Goal: Information Seeking & Learning: Learn about a topic

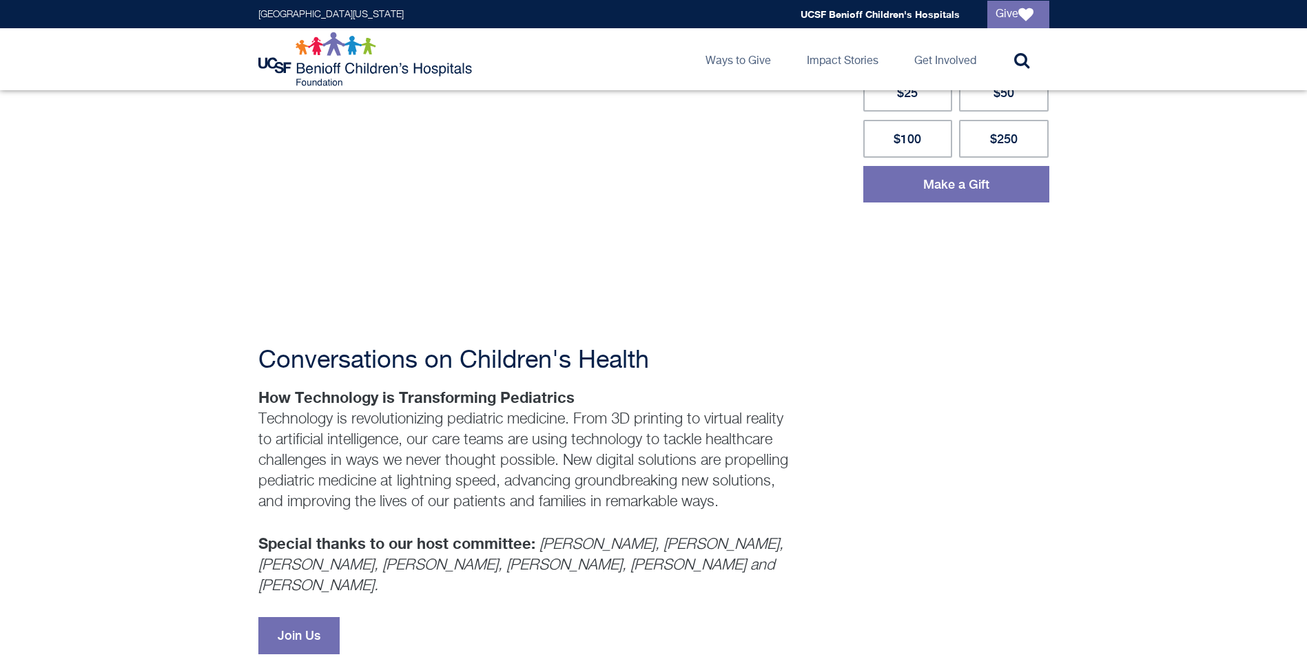
scroll to position [413, 0]
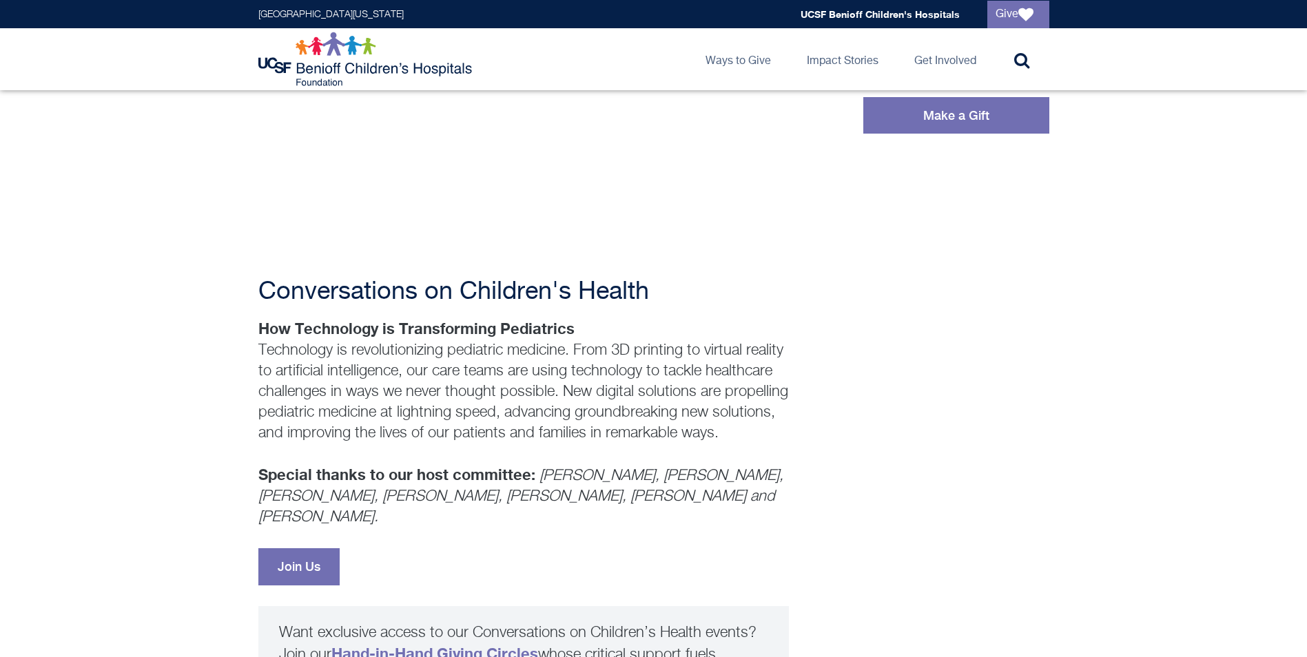
drag, startPoint x: 278, startPoint y: 350, endPoint x: 796, endPoint y: 441, distance: 526.2
click at [796, 441] on div "Conversations on Children's Health How Technology is Transforming Pediatrics Te…" at bounding box center [653, 417] width 791 height 985
drag, startPoint x: 796, startPoint y: 441, endPoint x: 724, endPoint y: 455, distance: 73.0
click at [724, 455] on p "How Technology is Transforming Pediatrics Technology is revolutionizing pediatr…" at bounding box center [523, 423] width 531 height 210
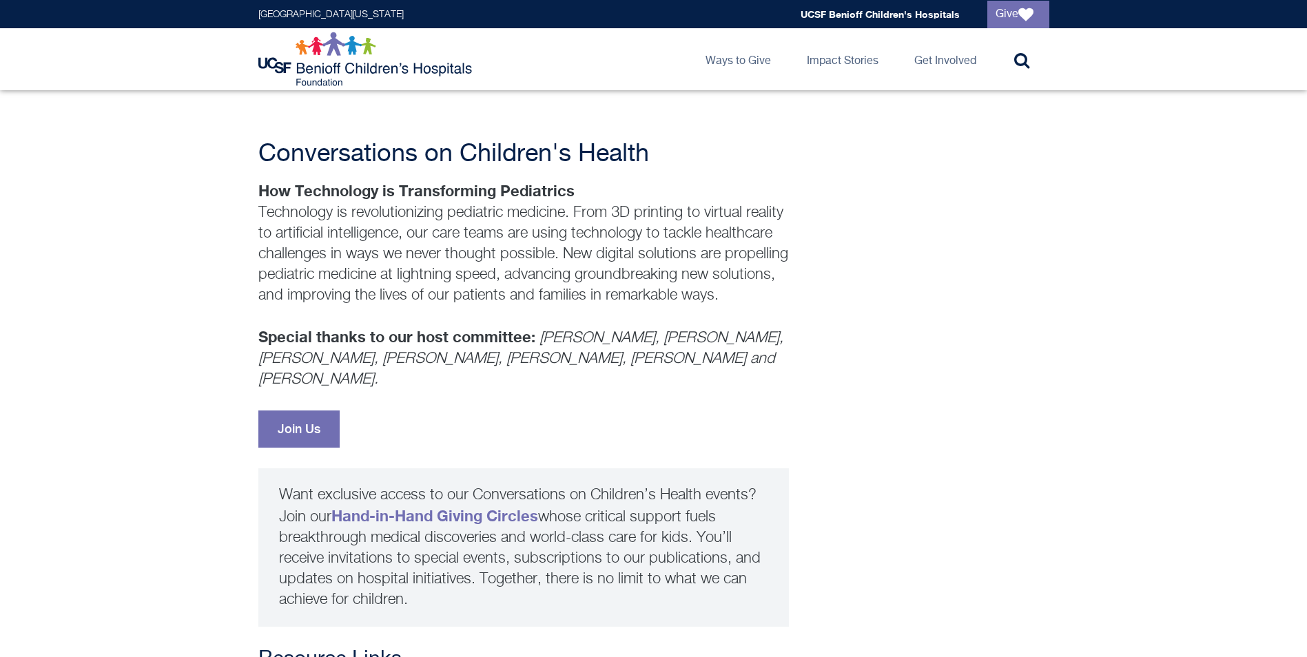
scroll to position [758, 0]
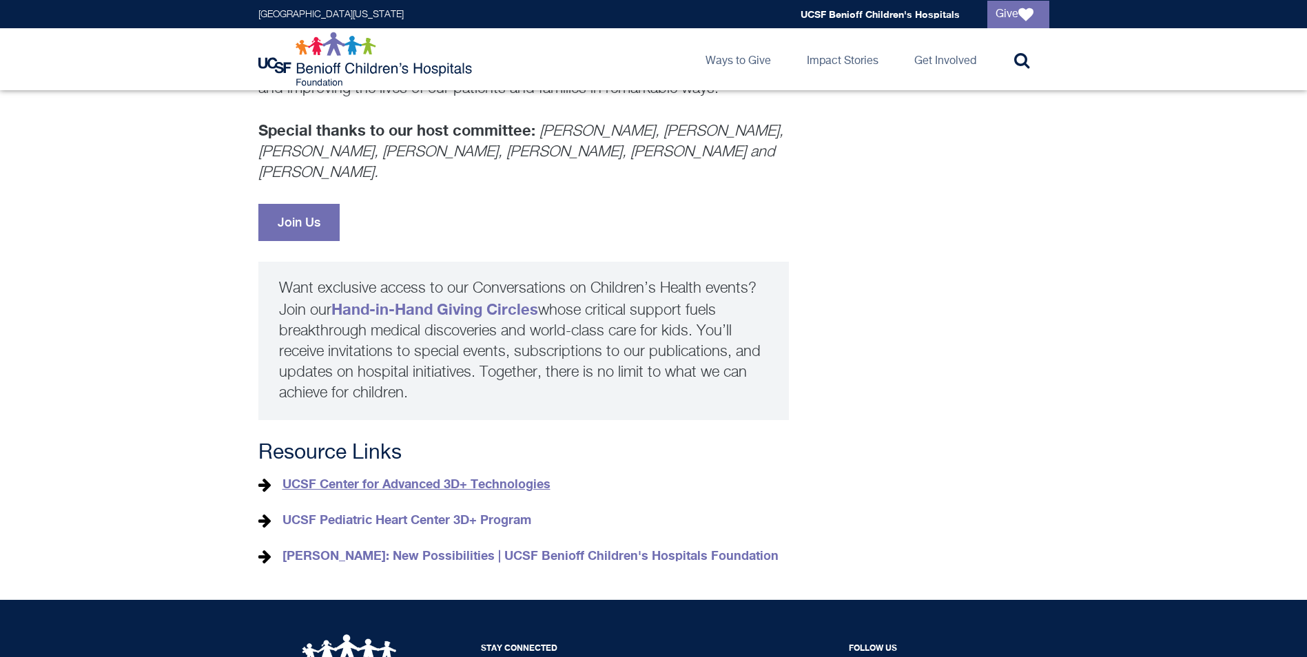
click at [476, 476] on link "UCSF Center for Advanced 3D+ Technologies" at bounding box center [417, 483] width 268 height 15
click at [458, 548] on strong "[PERSON_NAME]: New Possibilities | UCSF Benioff Children's Hospitals Foundation" at bounding box center [531, 555] width 496 height 15
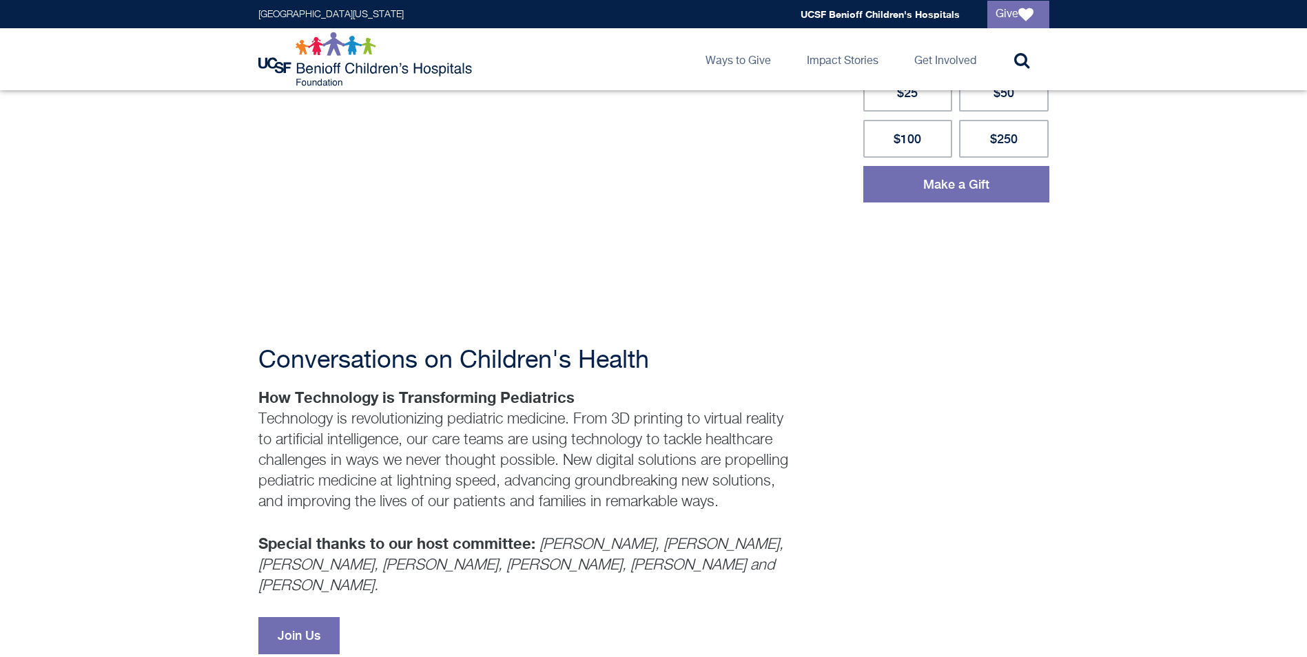
scroll to position [0, 0]
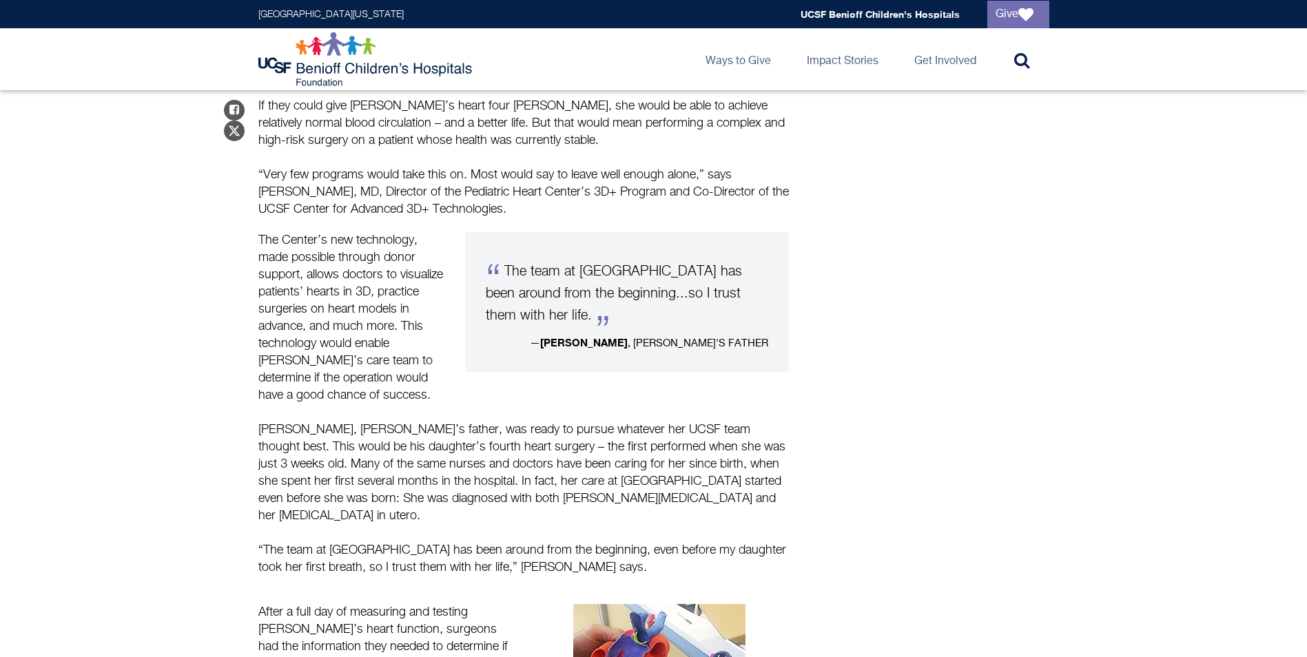
scroll to position [1172, 0]
